Goal: Use online tool/utility

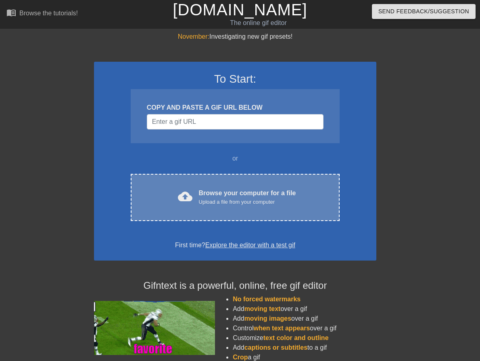
click at [224, 191] on div "Browse your computer for a file Upload a file from your computer" at bounding box center [247, 197] width 97 height 18
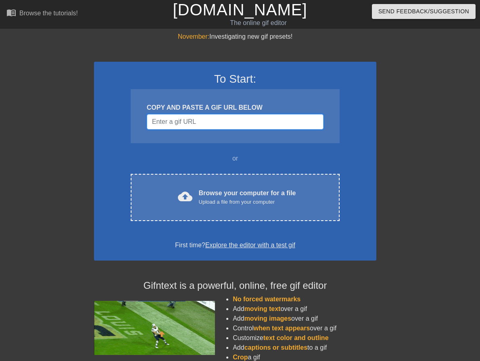
click at [200, 122] on input "Username" at bounding box center [235, 121] width 177 height 15
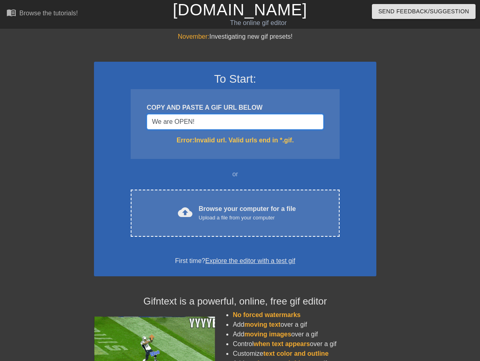
type input "We are OPEN!"
